Goal: Information Seeking & Learning: Check status

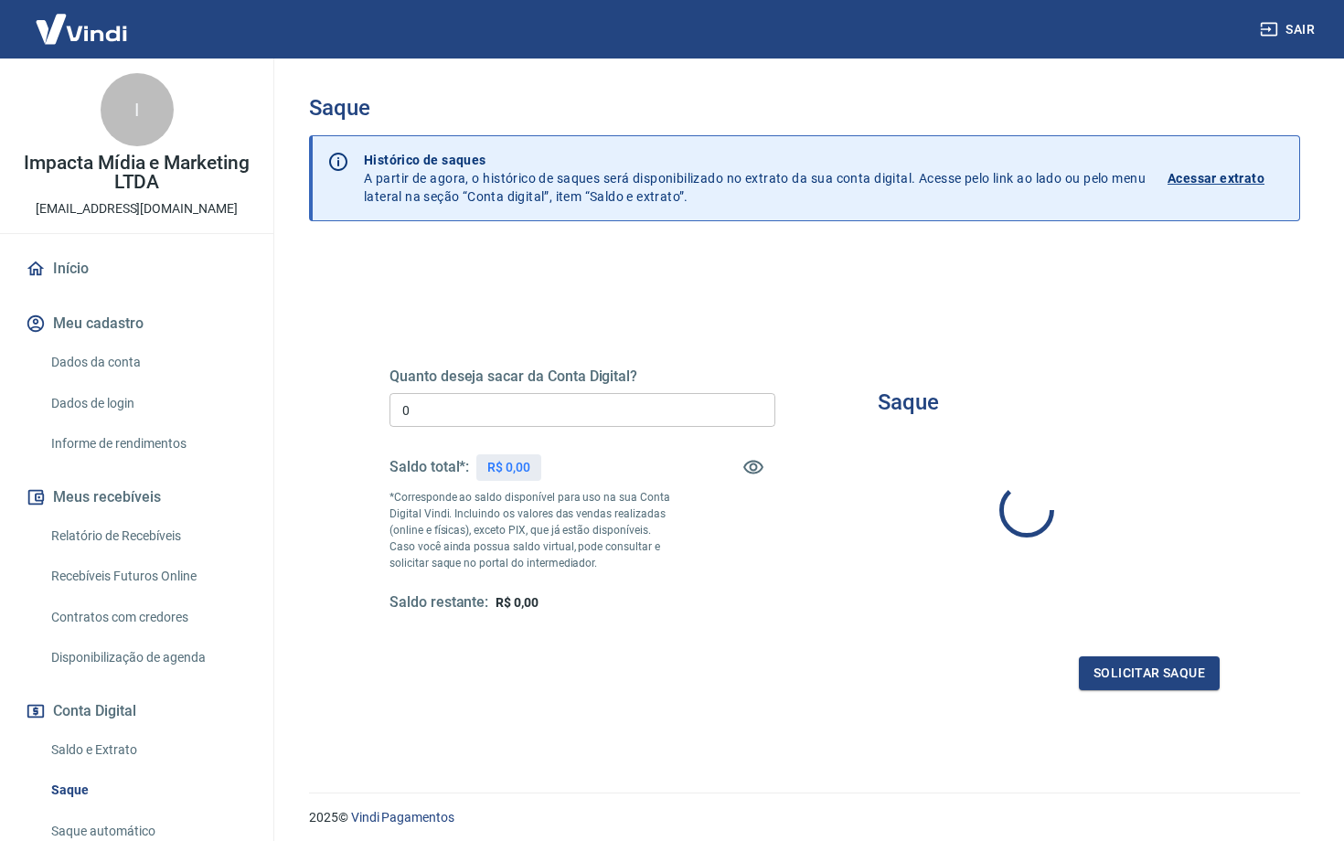
type input "R$ 0,00"
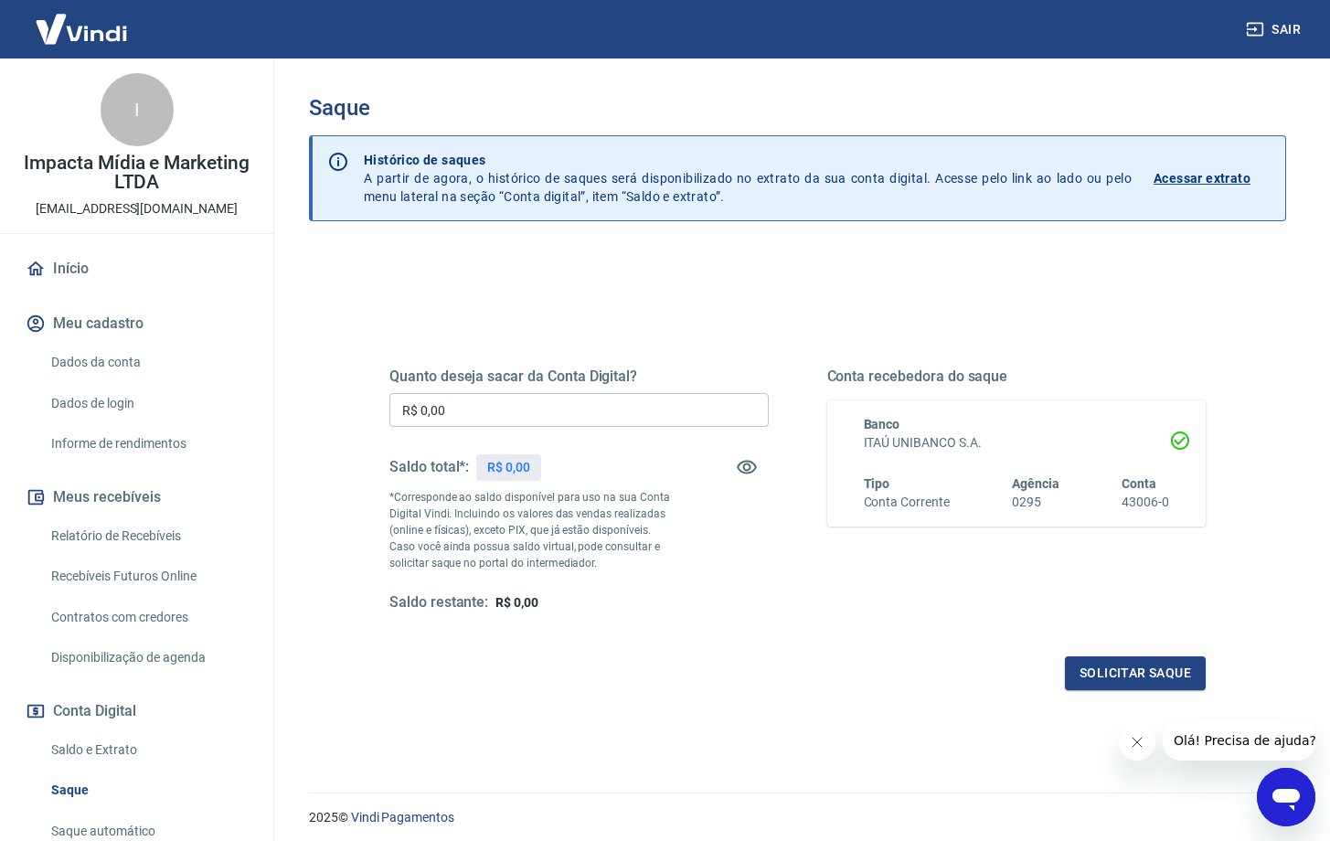
click at [107, 536] on link "Relatório de Recebíveis" at bounding box center [148, 536] width 208 height 37
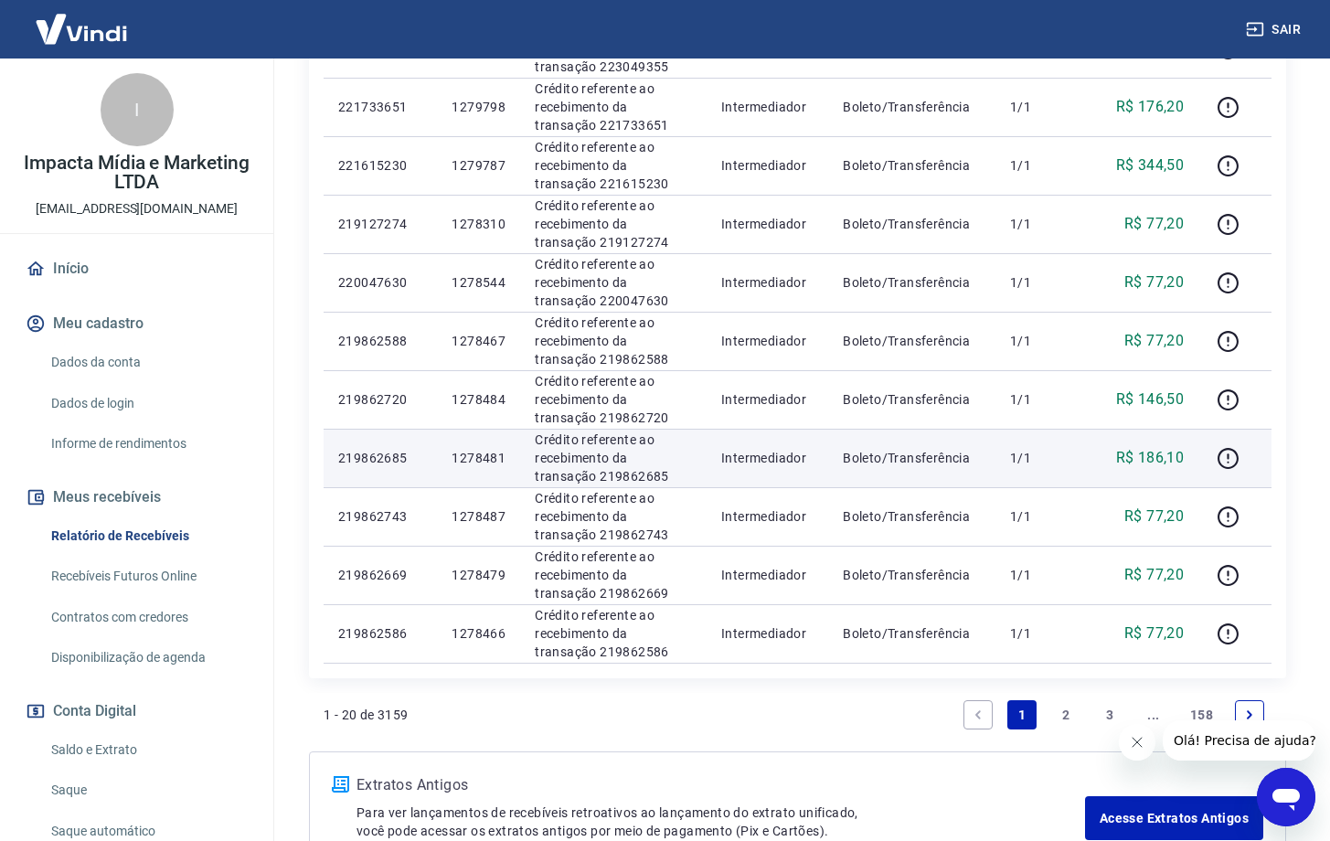
scroll to position [1269, 0]
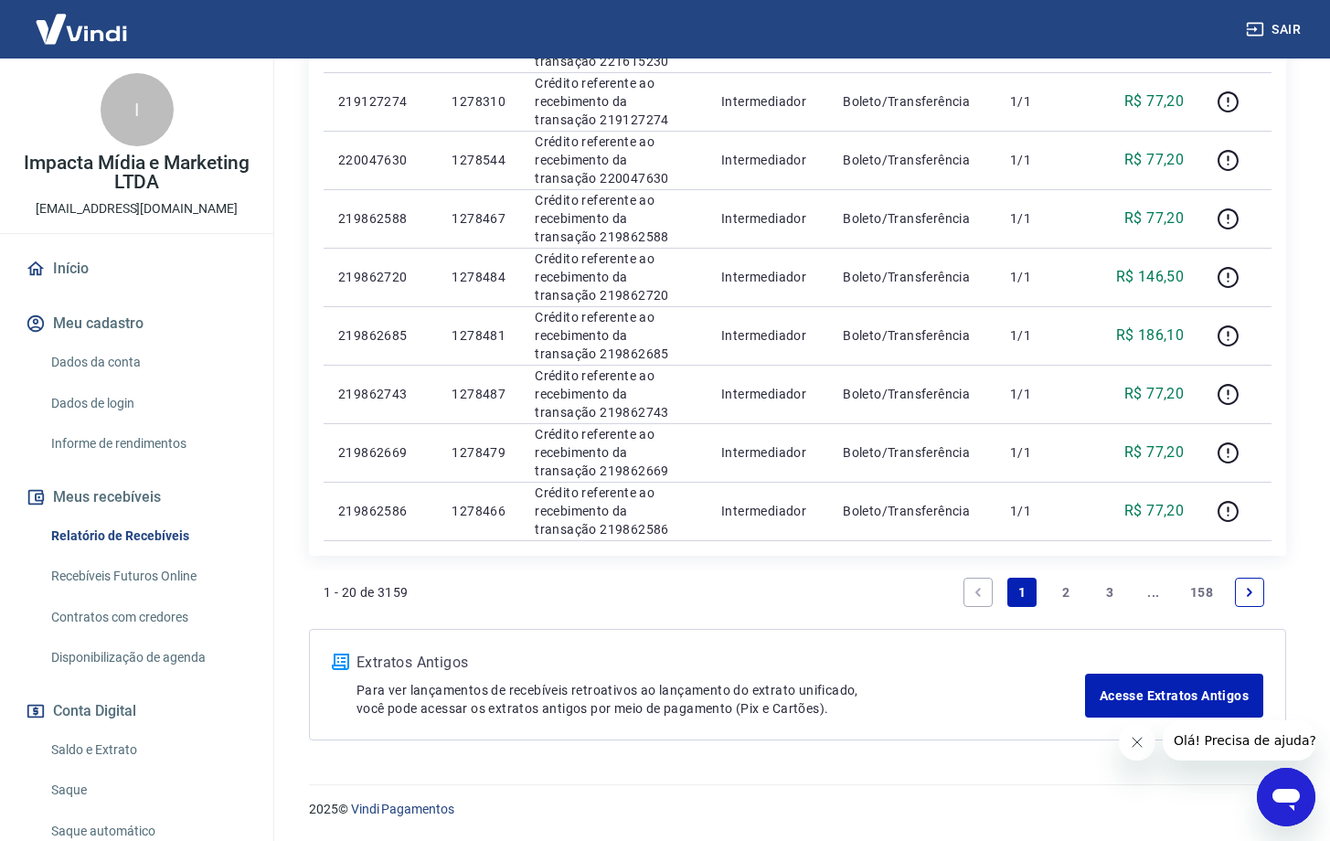
click at [1058, 594] on link "2" at bounding box center [1065, 592] width 29 height 29
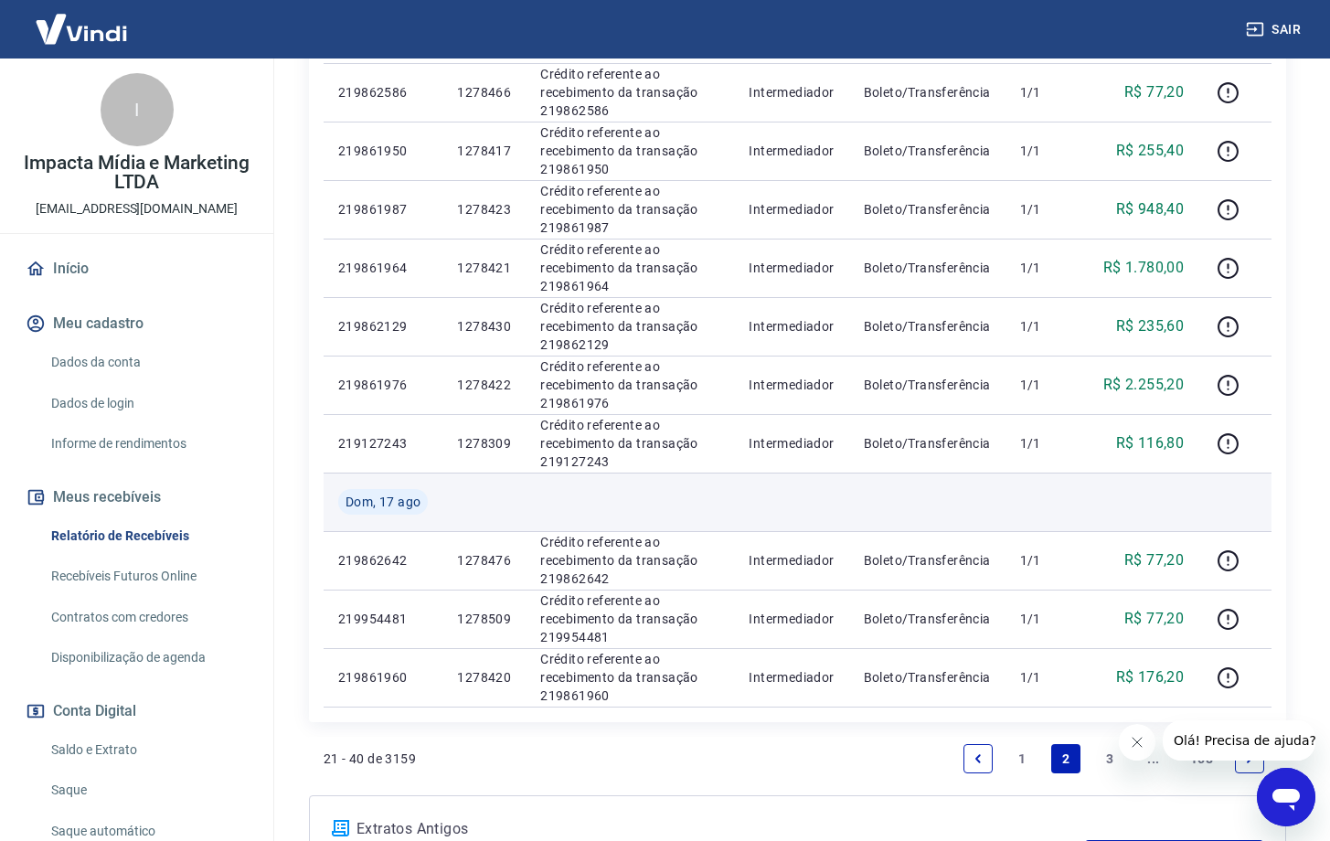
scroll to position [1080, 0]
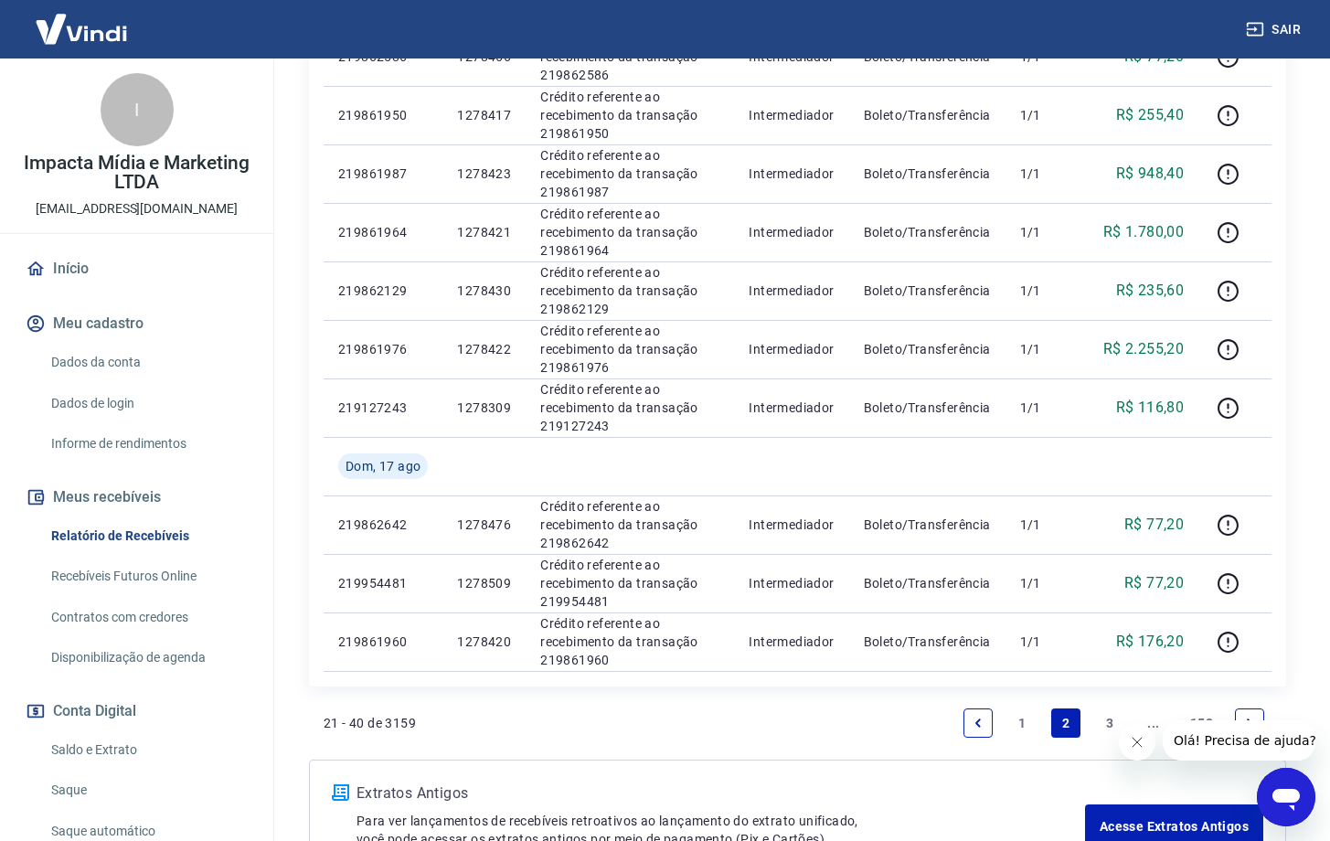
click at [1107, 720] on link "3" at bounding box center [1109, 723] width 29 height 29
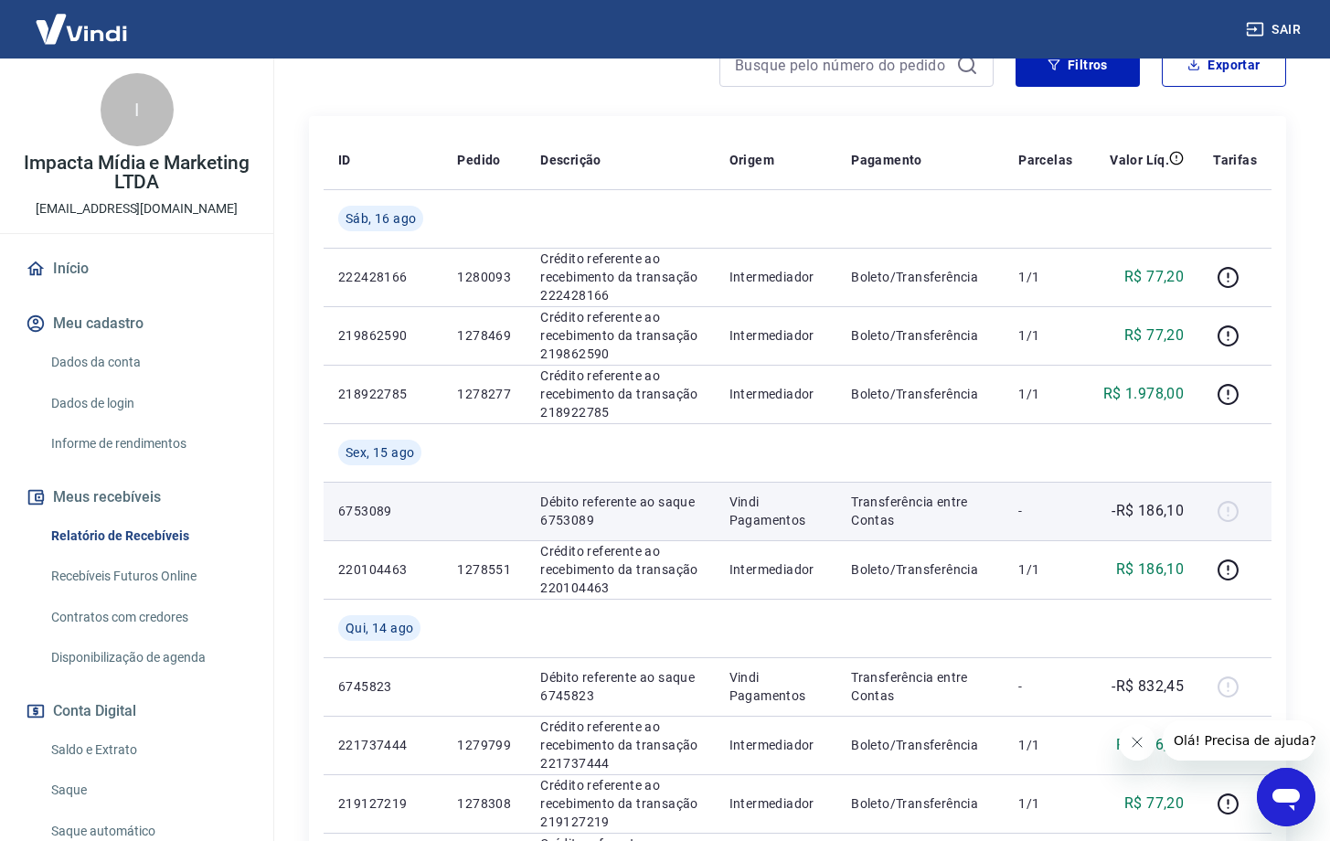
scroll to position [271, 0]
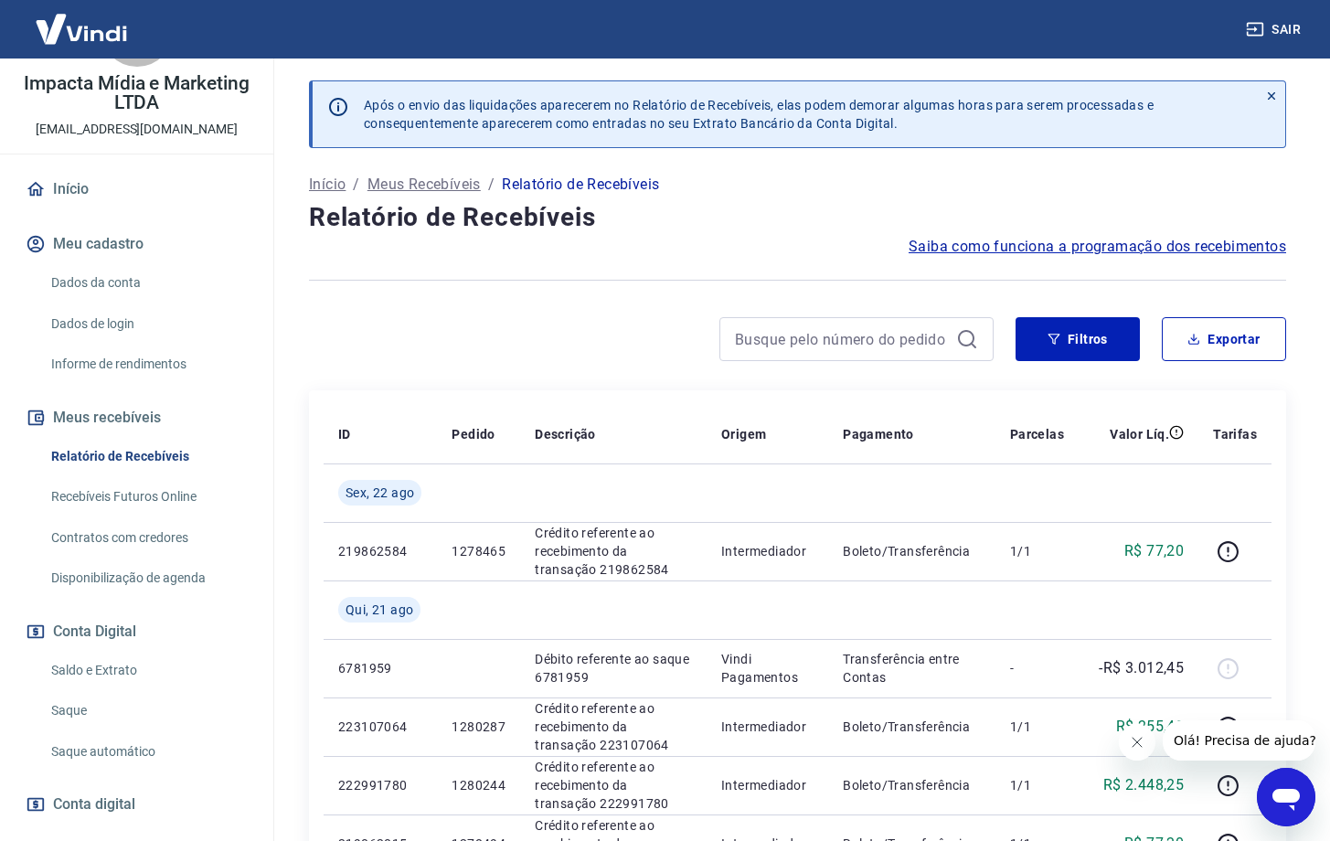
scroll to position [168, 0]
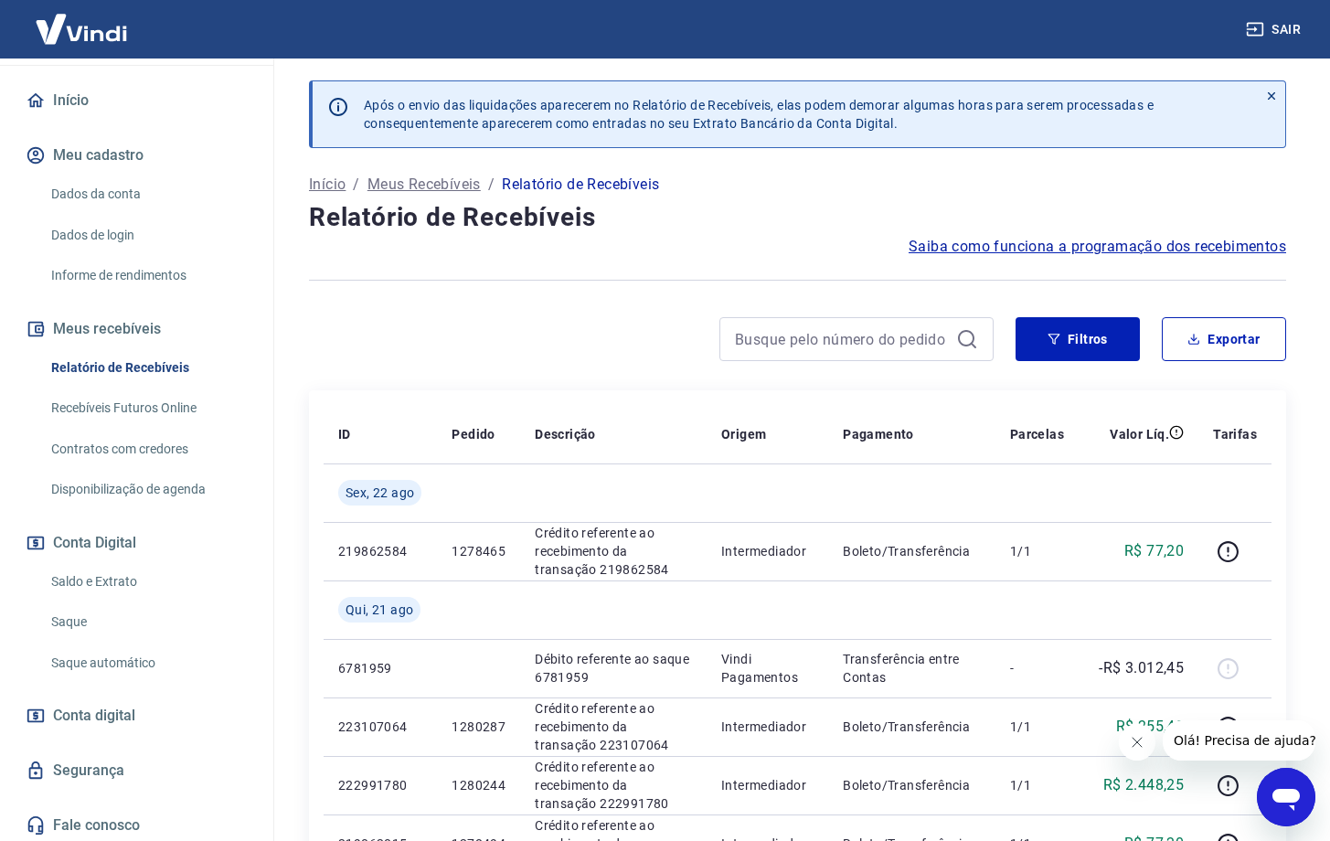
click at [115, 580] on link "Saldo e Extrato" at bounding box center [148, 581] width 208 height 37
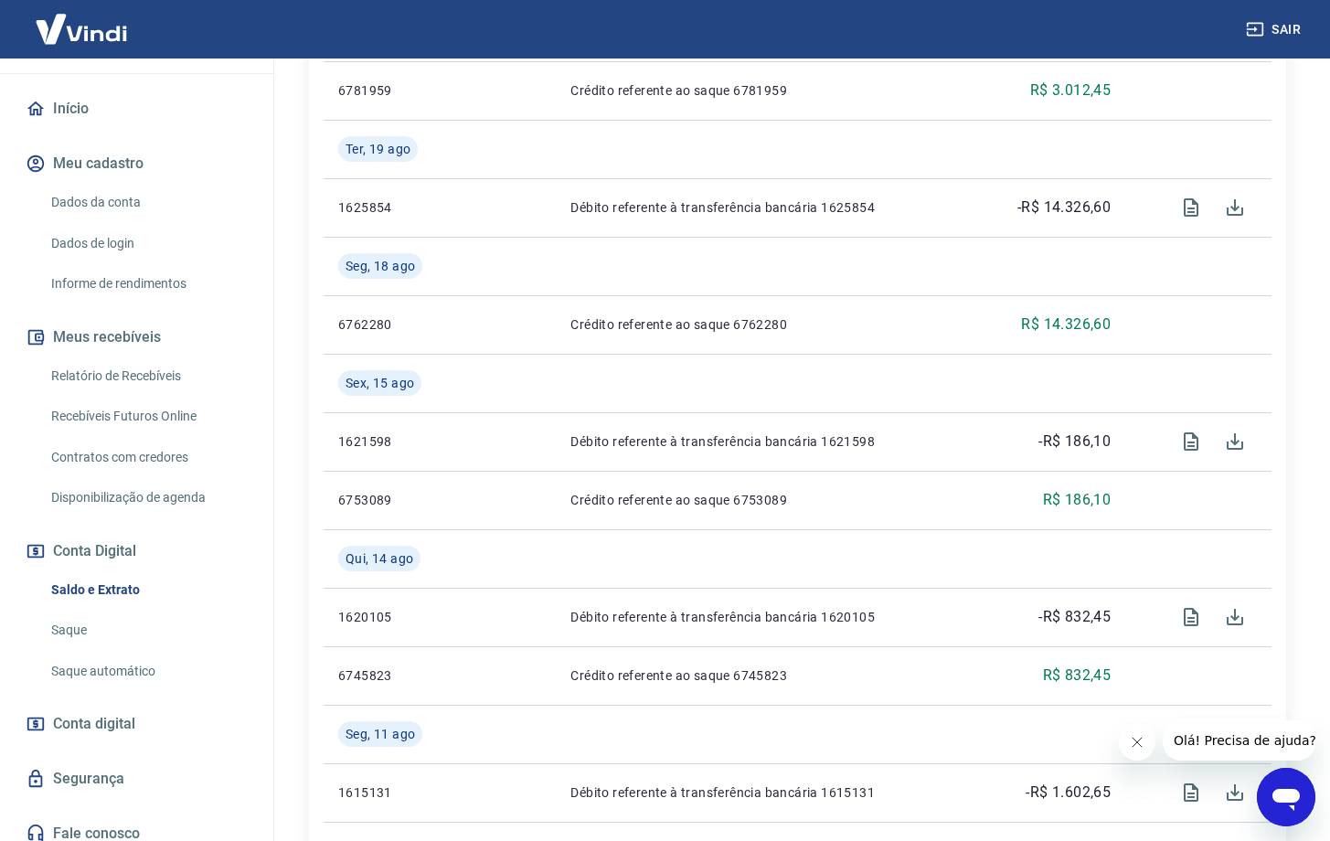
scroll to position [36, 0]
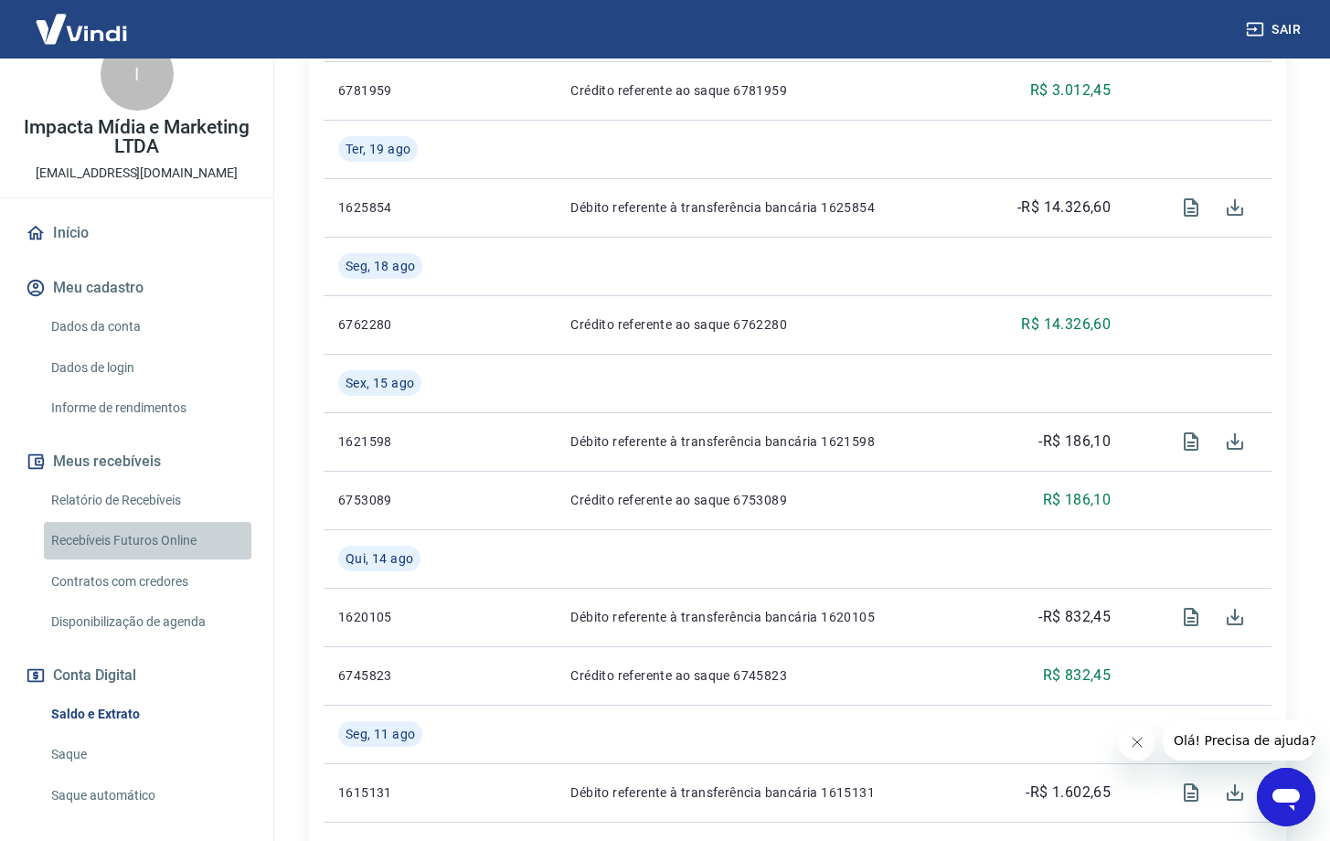
click at [153, 529] on link "Recebíveis Futuros Online" at bounding box center [148, 540] width 208 height 37
